Goal: Task Accomplishment & Management: Manage account settings

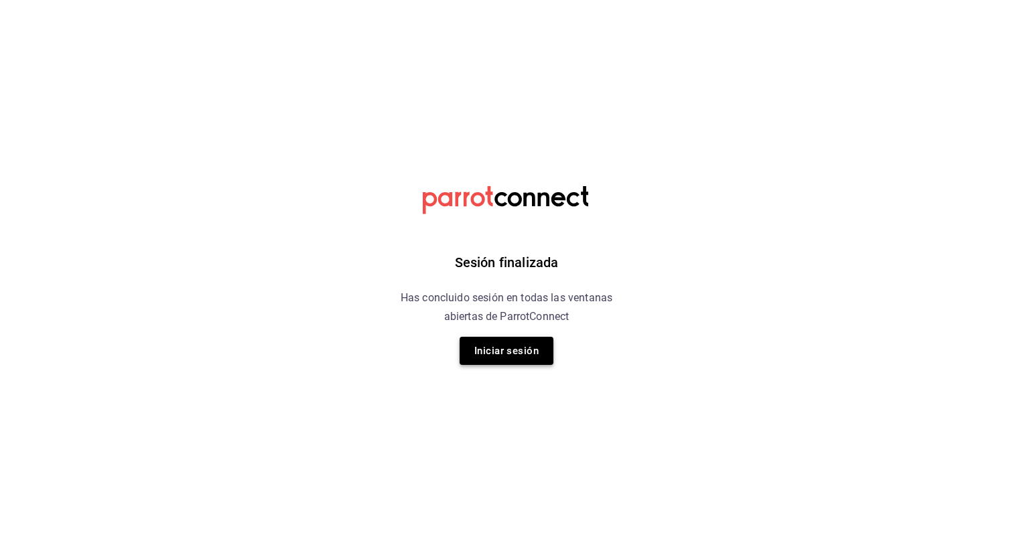
click at [485, 355] on button "Iniciar sesión" at bounding box center [507, 351] width 94 height 28
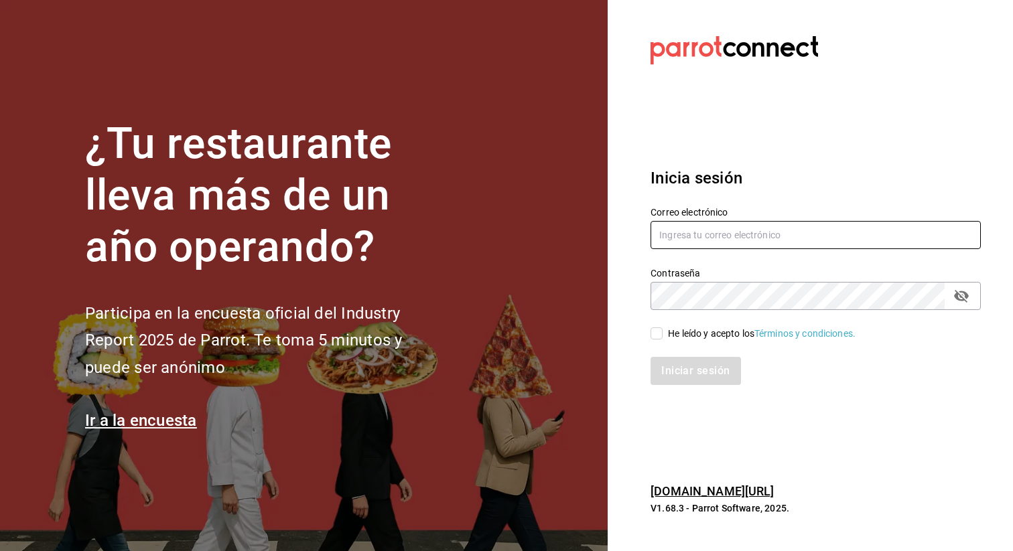
type input "[EMAIL_ADDRESS][DOMAIN_NAME]"
click at [652, 334] on input "He leído y acepto los Términos y condiciones." at bounding box center [656, 334] width 12 height 12
checkbox input "true"
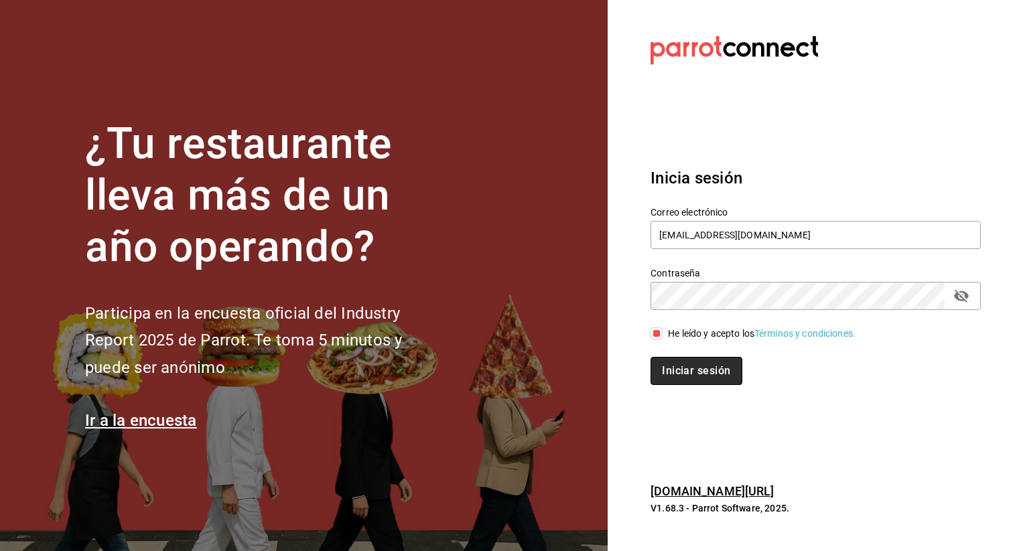
click at [711, 372] on button "Iniciar sesión" at bounding box center [695, 371] width 91 height 28
